Goal: Transaction & Acquisition: Purchase product/service

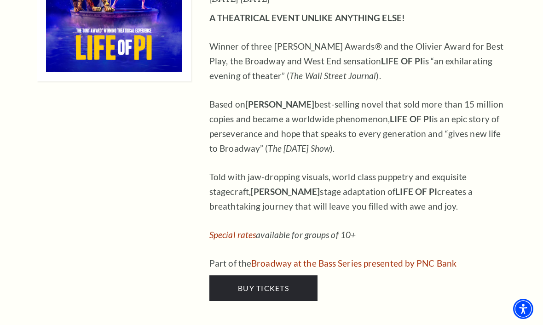
scroll to position [974, 0]
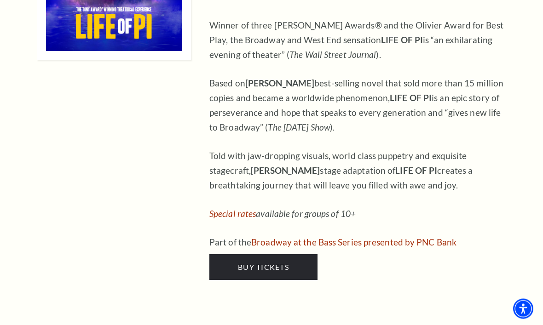
click at [280, 263] on span "Buy Tickets" at bounding box center [263, 267] width 51 height 9
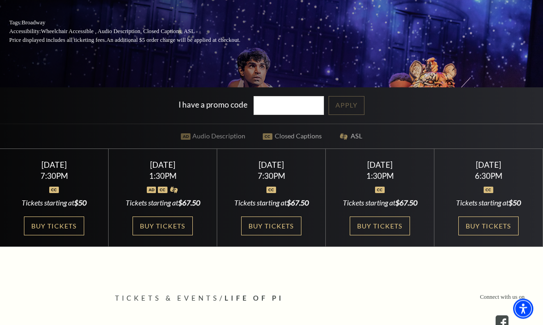
scroll to position [164, 0]
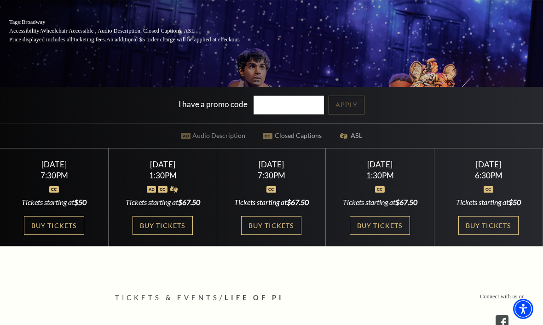
click at [277, 235] on link "Buy Tickets" at bounding box center [271, 225] width 60 height 19
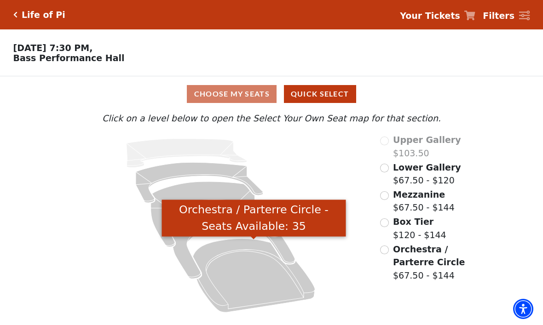
click at [265, 289] on icon "Orchestra / Parterre Circle - Seats Available: 35" at bounding box center [254, 276] width 122 height 74
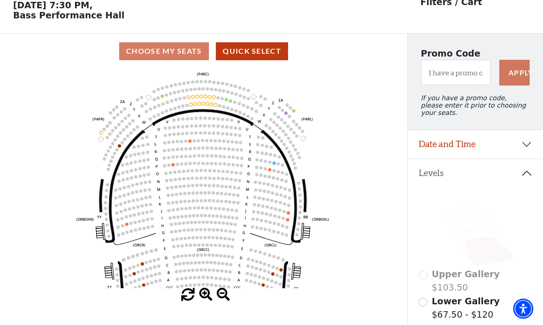
scroll to position [43, 0]
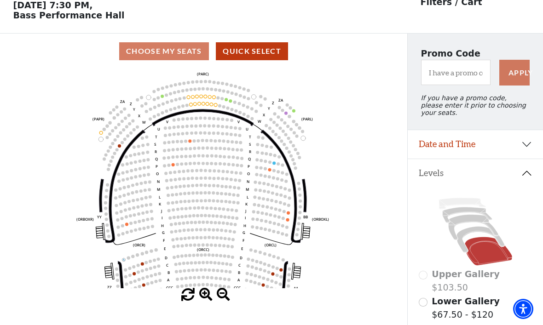
click at [472, 235] on icon at bounding box center [481, 240] width 48 height 26
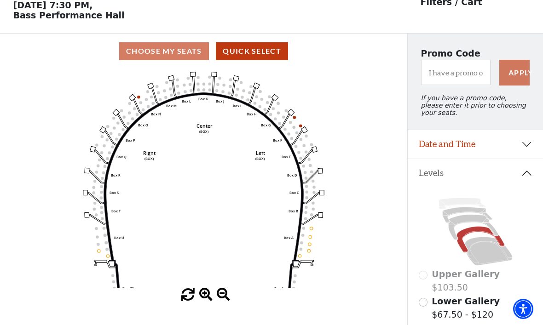
click at [469, 220] on icon at bounding box center [473, 227] width 50 height 25
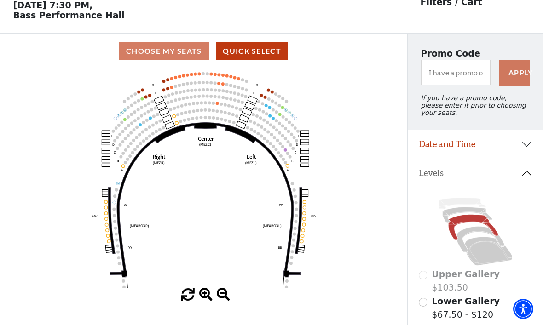
click at [478, 244] on icon at bounding box center [488, 251] width 47 height 29
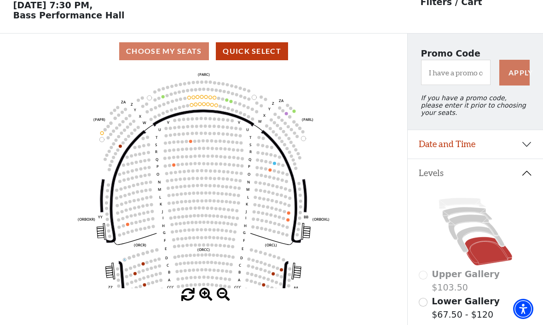
click at [227, 94] on circle at bounding box center [228, 92] width 3 height 3
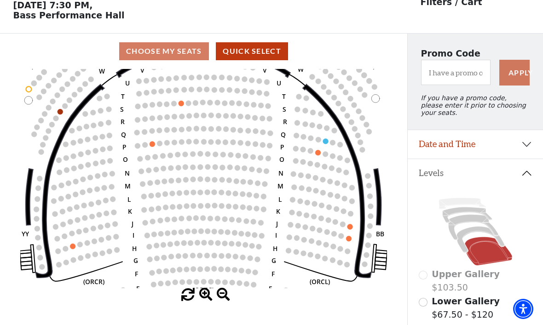
click at [268, 150] on icon "Left (ORPITL) Right (ORPITR) Center (ORPITC) ZZ AA YY BB ZA ZA (ORCL) (ORCR) (O…" at bounding box center [203, 179] width 367 height 220
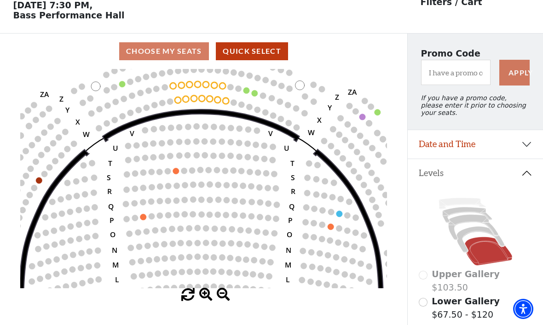
click at [256, 92] on use "Seat Selected" at bounding box center [254, 93] width 7 height 7
click at [255, 91] on icon "Left (ORPITL) Right (ORPITR) Center (ORPITC) ZZ AA YY BB ZA ZA (ORCL) (ORCR) (O…" at bounding box center [203, 179] width 367 height 220
click at [246, 92] on circle at bounding box center [247, 90] width 6 height 6
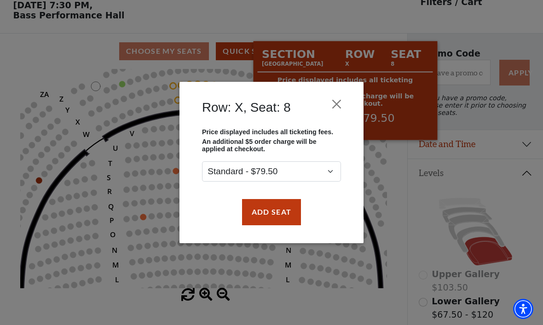
click at [291, 217] on button "Add Seat" at bounding box center [271, 212] width 59 height 26
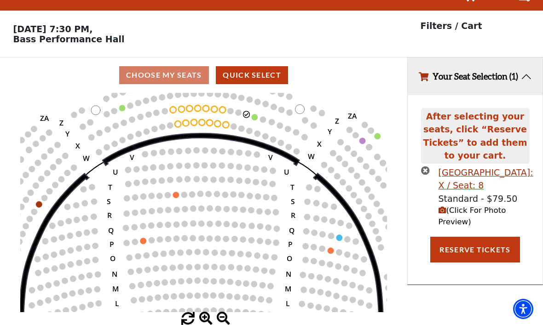
click at [256, 114] on use "Seat Selected" at bounding box center [254, 117] width 7 height 7
click at [257, 114] on circle at bounding box center [255, 117] width 6 height 6
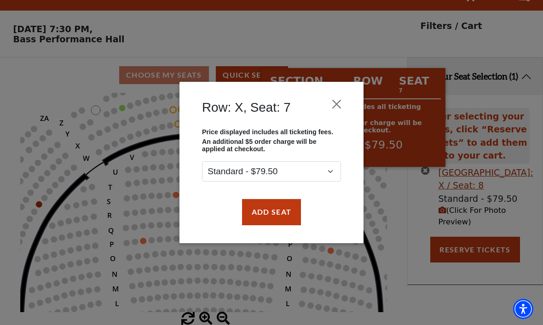
click at [289, 220] on button "Add Seat" at bounding box center [271, 212] width 59 height 26
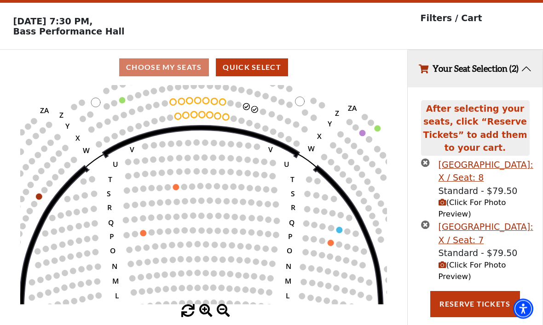
scroll to position [26, 0]
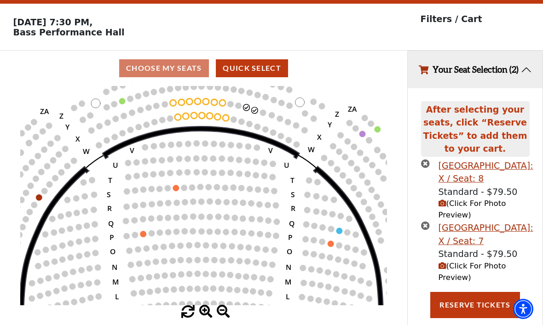
click at [469, 318] on button "Reserve Tickets" at bounding box center [474, 305] width 89 height 26
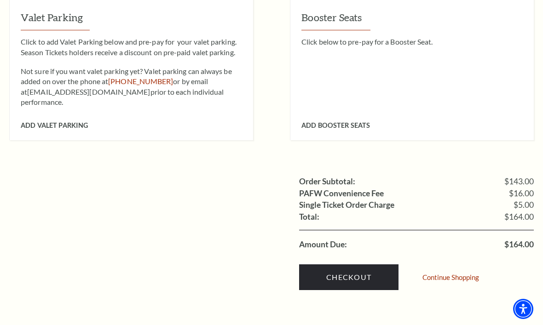
scroll to position [796, 0]
click at [352, 264] on link "Checkout" at bounding box center [348, 277] width 99 height 26
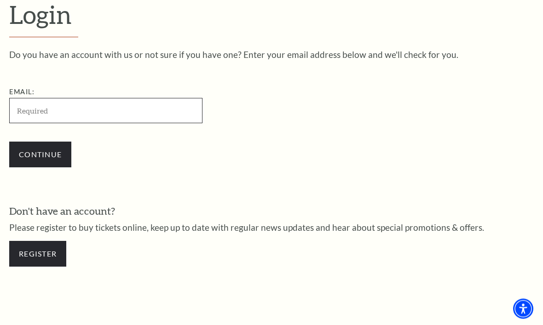
scroll to position [238, 0]
click at [156, 111] on input "Email:" at bounding box center [105, 110] width 193 height 25
type input "anneelow@aol.com"
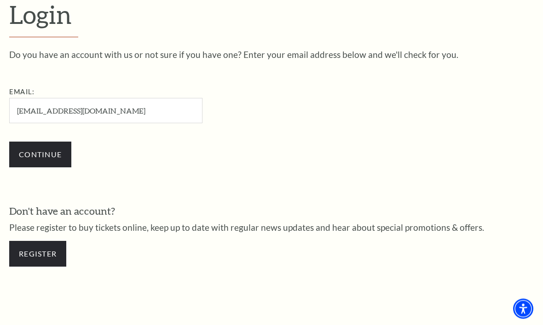
click at [40, 154] on input "Continue" at bounding box center [40, 155] width 62 height 26
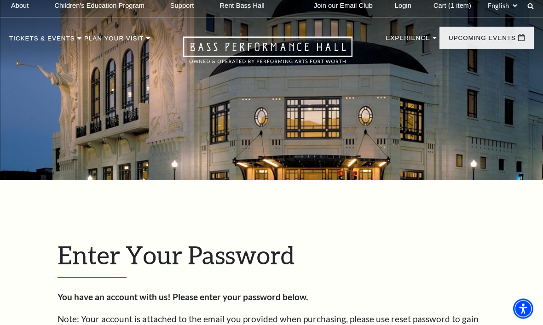
scroll to position [246, 0]
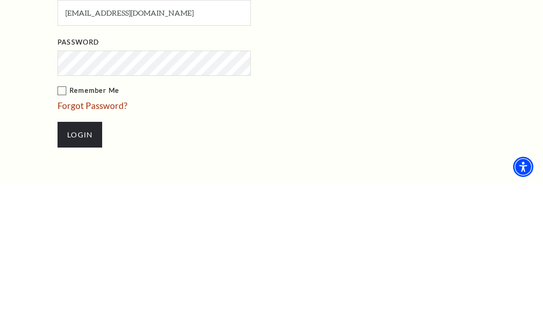
click at [80, 274] on input "Login" at bounding box center [80, 277] width 45 height 26
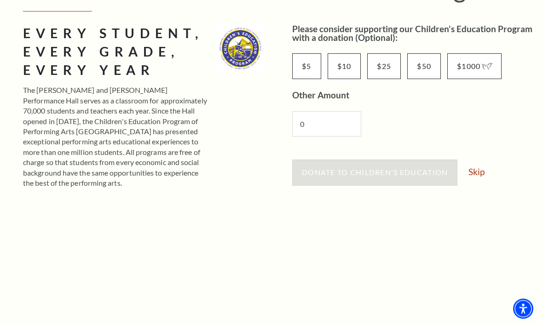
scroll to position [142, 0]
click at [478, 168] on link "Skip" at bounding box center [477, 172] width 16 height 9
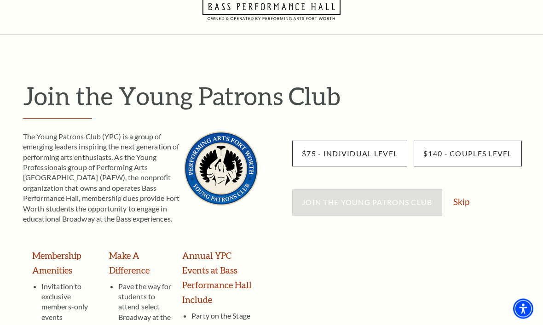
scroll to position [35, 0]
click at [462, 197] on link "Skip" at bounding box center [461, 201] width 16 height 9
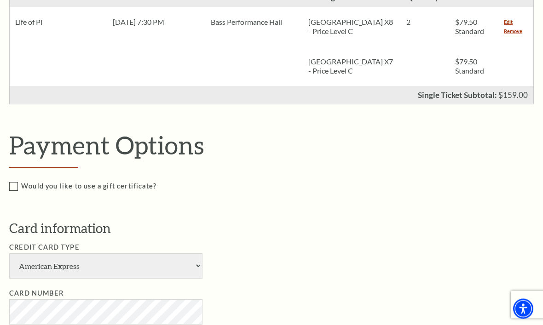
scroll to position [331, 0]
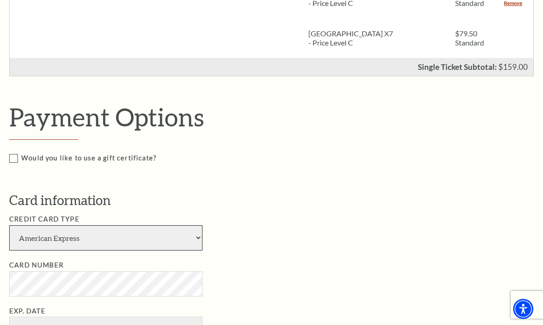
click at [197, 228] on select "American Express Visa Master Card Discover" at bounding box center [105, 238] width 193 height 25
select select "24"
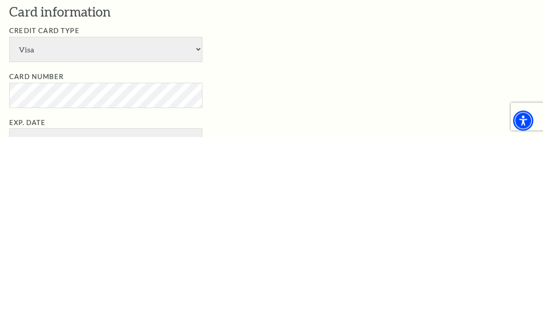
select select "2029"
type input "913"
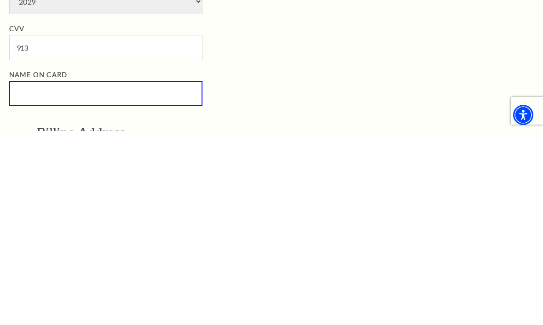
scroll to position [500, 0]
type input "Anne Low"
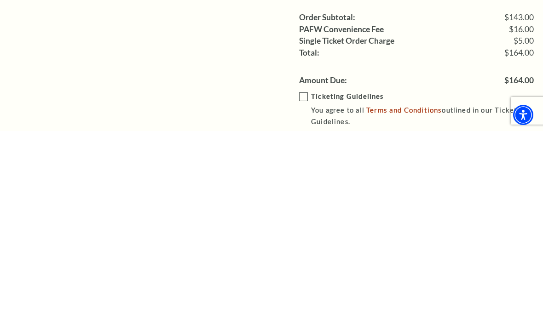
scroll to position [917, 0]
click at [307, 285] on label "Ticketing Guidelines You agree to all Terms and Conditions outlined in our Tick…" at bounding box center [423, 303] width 248 height 37
click at [0, 0] on input "Ticketing Guidelines You agree to all Terms and Conditions outlined in our Tick…" at bounding box center [0, 0] width 0 height 0
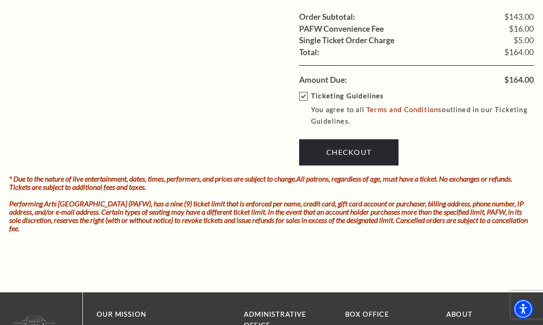
click at [369, 139] on link "Checkout" at bounding box center [348, 152] width 99 height 26
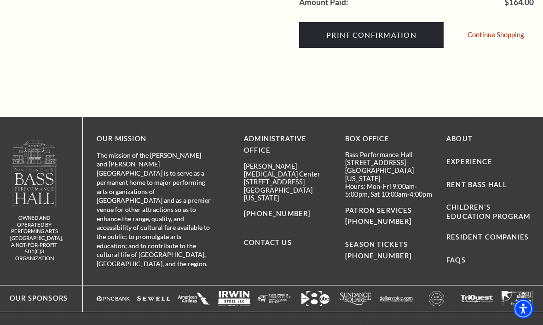
scroll to position [445, 0]
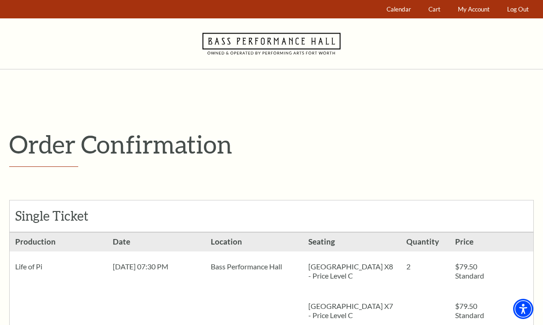
click at [398, 3] on link "Calendar" at bounding box center [399, 9] width 33 height 18
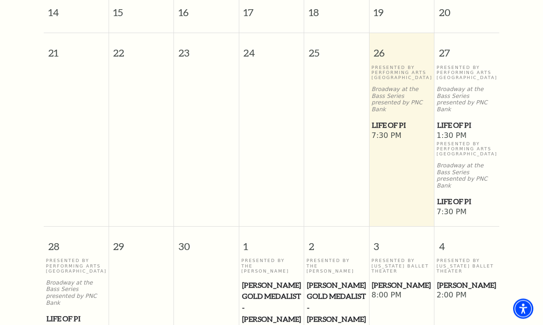
scroll to position [518, 0]
click at [506, 289] on div "[DATE] [DATE] [DATE] [DATE] [DATE] [DATE] [DATE] [DATE] 1 2 3 4 5 6 7 8 9 10 11…" at bounding box center [271, 134] width 543 height 569
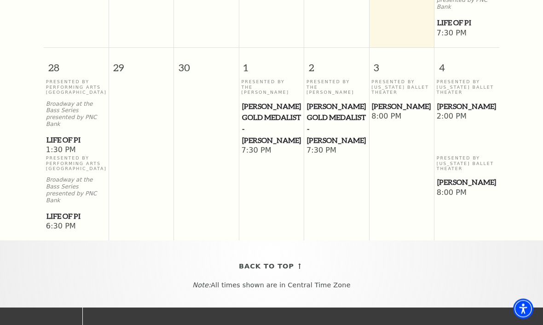
scroll to position [697, 0]
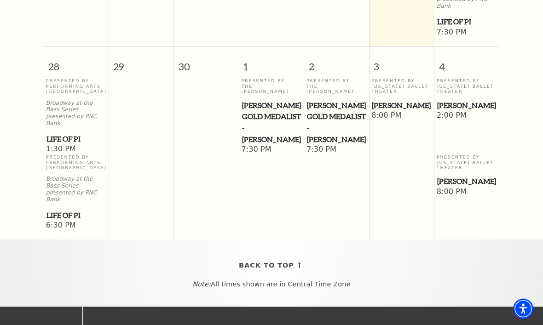
click at [477, 176] on span "[PERSON_NAME]" at bounding box center [466, 182] width 59 height 12
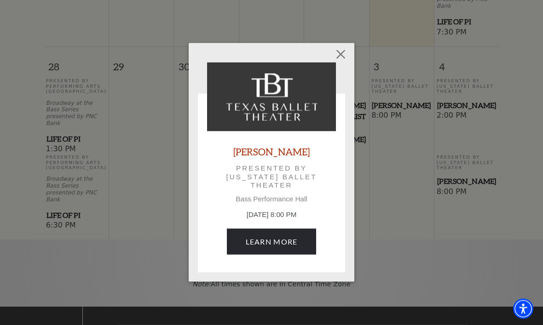
scroll to position [698, 0]
click at [337, 54] on button "Close" at bounding box center [340, 54] width 17 height 17
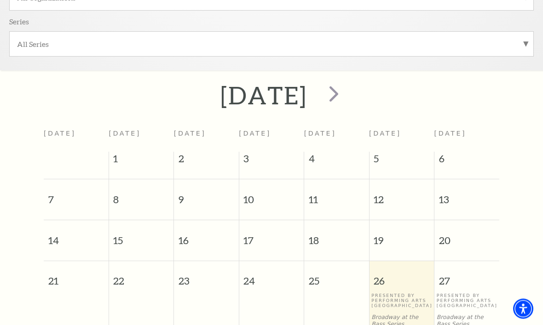
click at [347, 93] on span "next" at bounding box center [334, 94] width 26 height 26
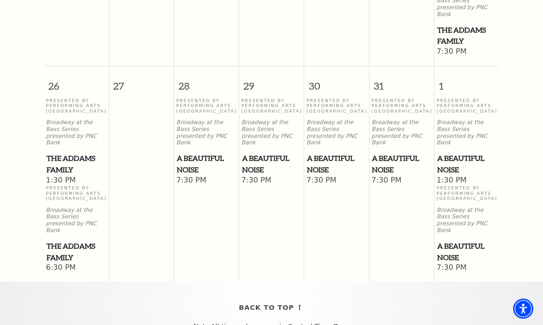
scroll to position [996, 0]
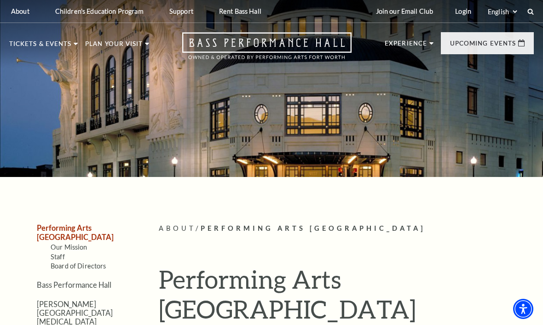
click at [97, 262] on link "Board of Directors" at bounding box center [79, 266] width 56 height 8
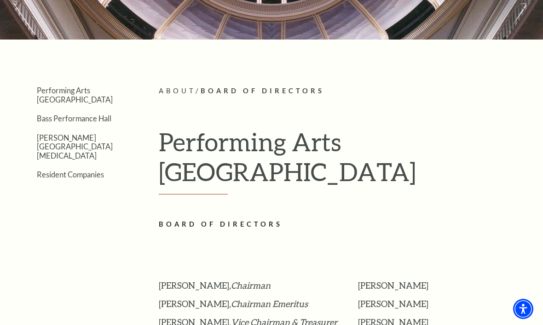
scroll to position [137, 0]
click at [110, 89] on link "Performing Arts [GEOGRAPHIC_DATA]" at bounding box center [75, 95] width 76 height 17
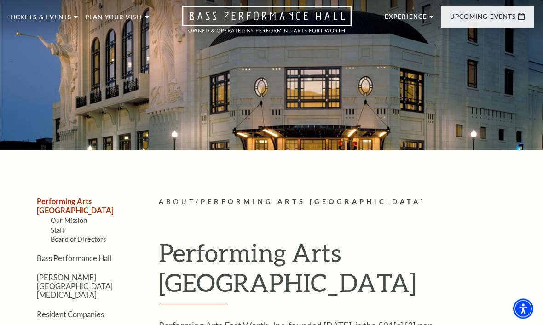
scroll to position [27, 0]
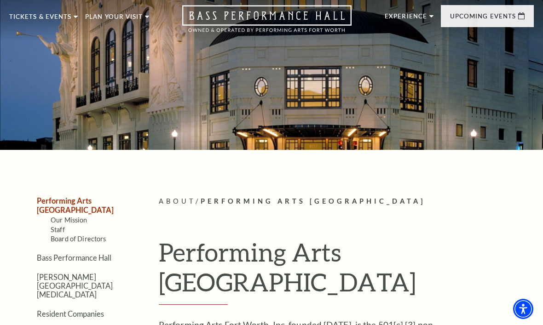
click at [67, 197] on link "Group Tickets" at bounding box center [46, 201] width 59 height 8
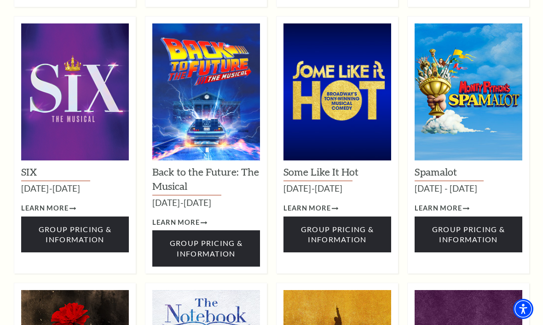
scroll to position [933, 0]
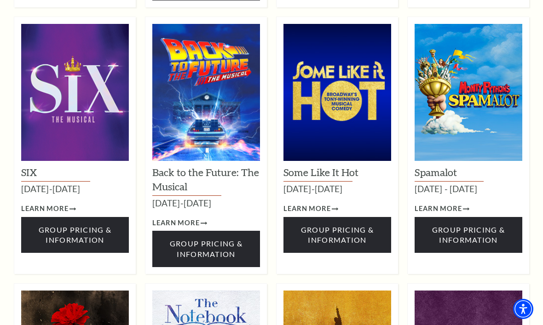
click at [99, 226] on span "Group Pricing & Information" at bounding box center [75, 235] width 73 height 19
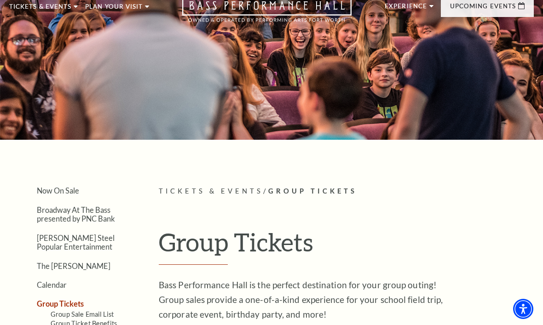
scroll to position [37, 0]
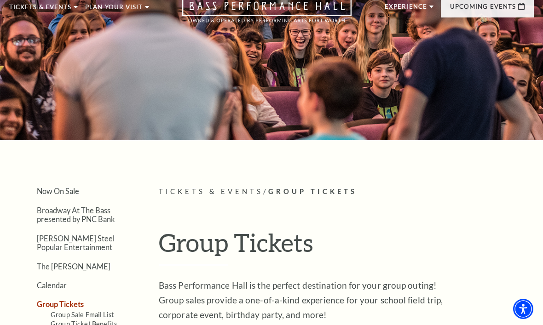
click at [59, 194] on link "Now On Sale" at bounding box center [58, 191] width 42 height 9
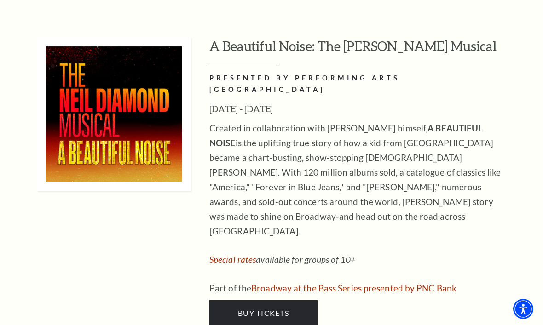
scroll to position [2210, 0]
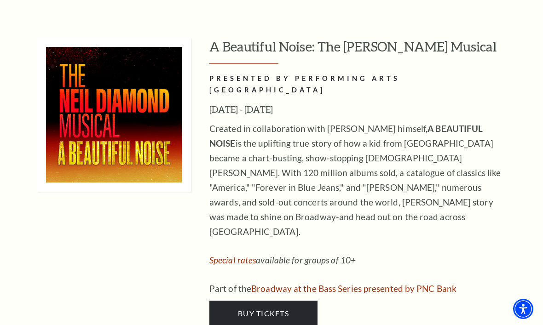
click at [297, 301] on link "Buy Tickets" at bounding box center [263, 314] width 108 height 26
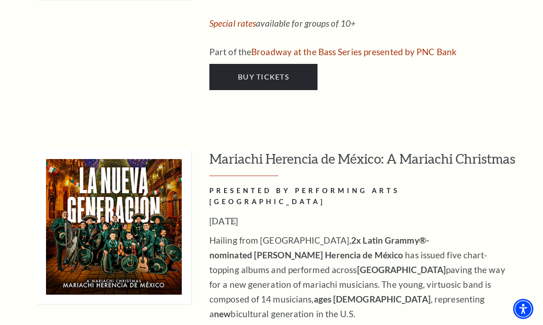
scroll to position [3085, 0]
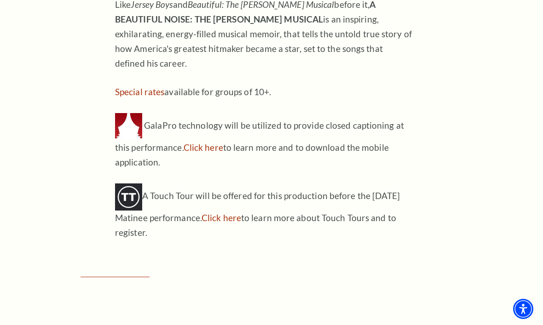
scroll to position [902, 0]
